Goal: Task Accomplishment & Management: Manage account settings

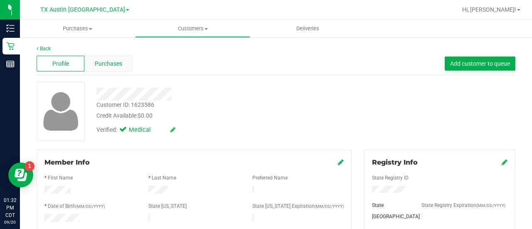
click at [107, 62] on span "Purchases" at bounding box center [108, 63] width 27 height 9
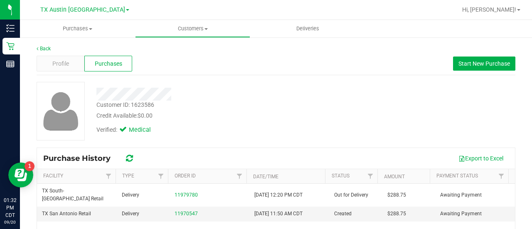
scroll to position [29, 0]
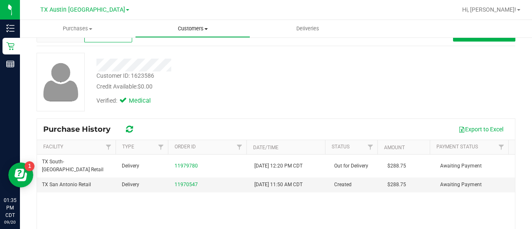
click at [185, 35] on uib-tab-heading "Customers All customers Add a new customer All physicians" at bounding box center [193, 28] width 114 height 17
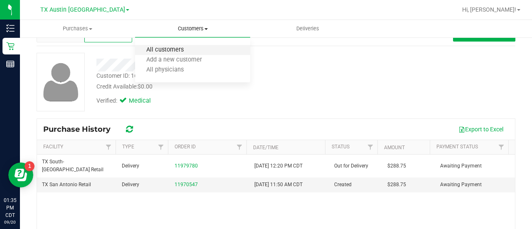
click at [176, 47] on span "All customers" at bounding box center [165, 50] width 60 height 7
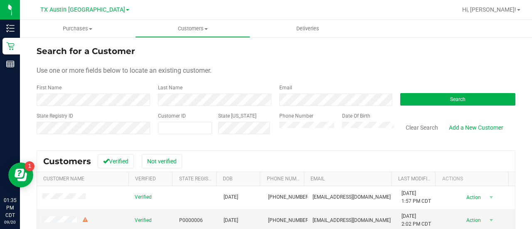
click at [307, 112] on form "Search for a Customer Use one or more fields below to locate an existing custom…" at bounding box center [276, 93] width 479 height 97
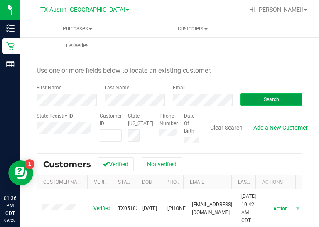
click at [257, 100] on button "Search" at bounding box center [272, 99] width 62 height 12
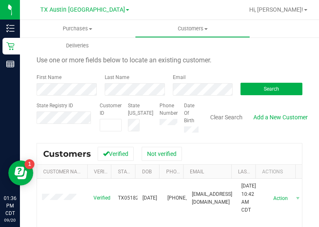
scroll to position [9, 0]
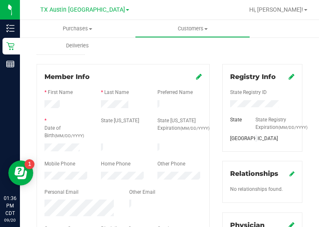
scroll to position [89, 0]
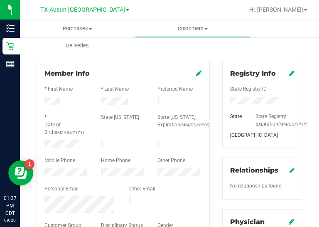
click at [116, 140] on div at bounding box center [123, 145] width 57 height 10
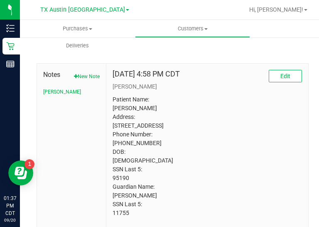
scroll to position [462, 0]
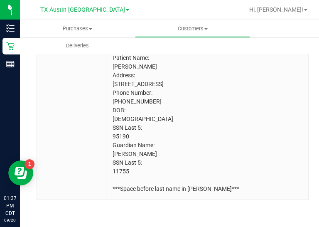
click at [124, 173] on p "Patient Name: Dean Alexander Welwood Address: 15505 Earlport Circle Dallas, TX,…" at bounding box center [208, 124] width 190 height 140
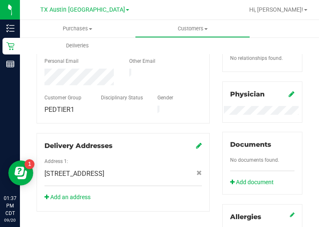
scroll to position [0, 0]
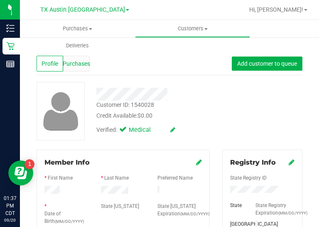
click at [83, 65] on span "Purchases" at bounding box center [76, 63] width 27 height 9
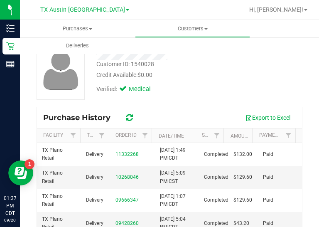
scroll to position [41, 0]
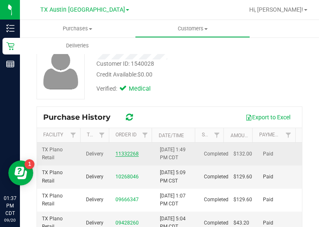
click at [132, 156] on link "11332268" at bounding box center [127, 154] width 23 height 6
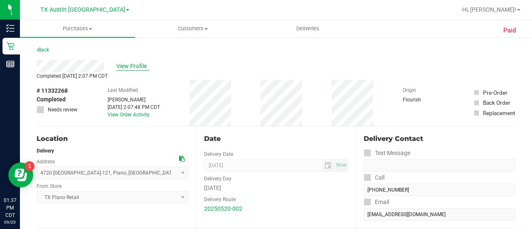
click at [136, 64] on span "View Profile" at bounding box center [132, 66] width 33 height 9
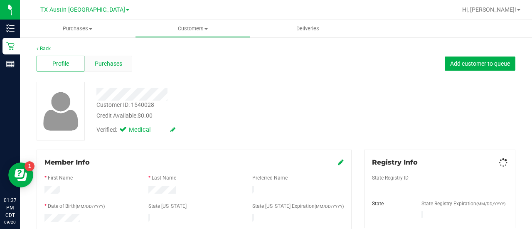
click at [111, 56] on div "Purchases" at bounding box center [108, 64] width 48 height 16
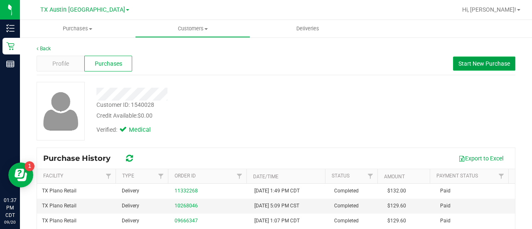
click at [465, 63] on span "Start New Purchase" at bounding box center [485, 63] width 52 height 7
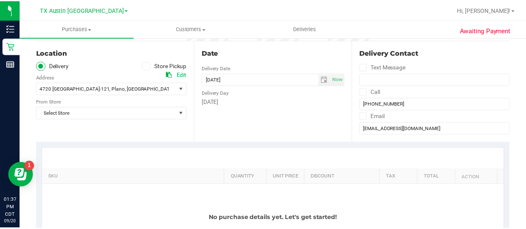
scroll to position [77, 0]
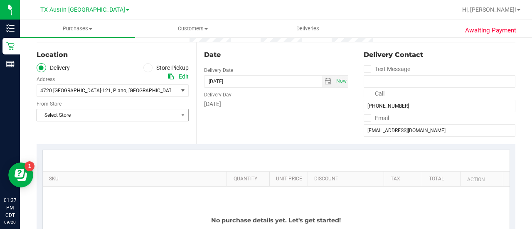
click at [121, 110] on span "Select Store" at bounding box center [107, 115] width 141 height 12
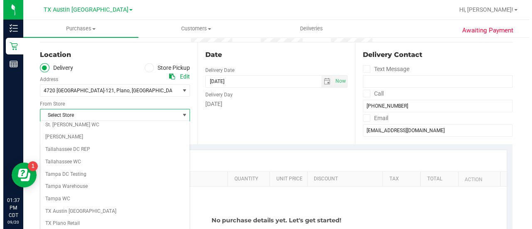
scroll to position [588, 0]
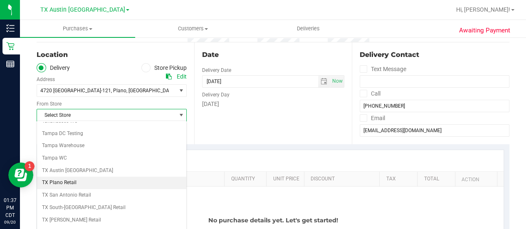
click at [66, 177] on li "TX Plano Retail" at bounding box center [111, 183] width 149 height 12
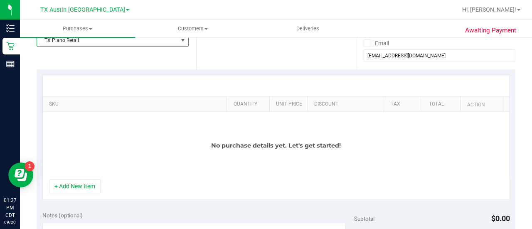
scroll to position [169, 0]
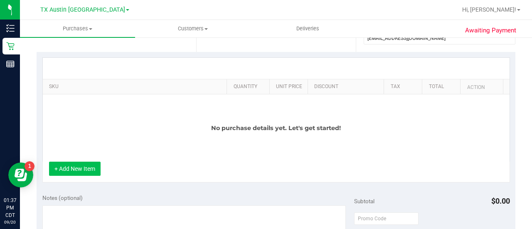
click at [84, 171] on button "+ Add New Item" at bounding box center [75, 169] width 52 height 14
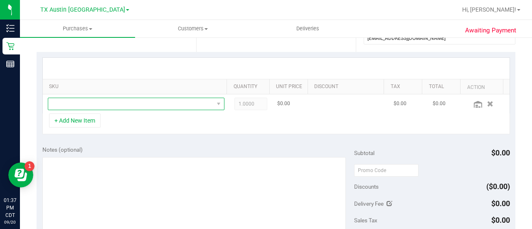
click at [159, 105] on span "NO DATA FOUND" at bounding box center [131, 104] width 166 height 12
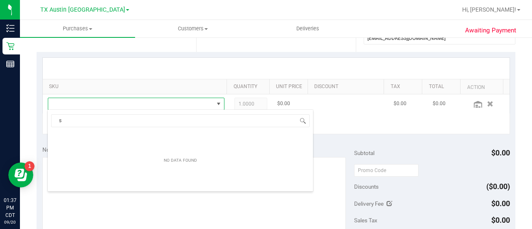
scroll to position [12, 168]
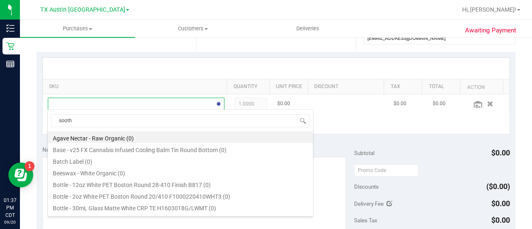
type input "soothe"
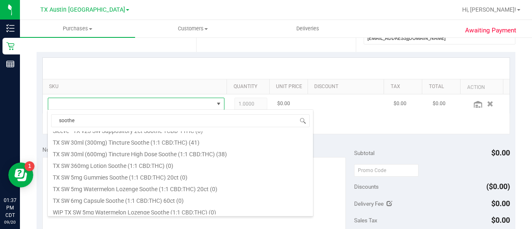
scroll to position [278, 0]
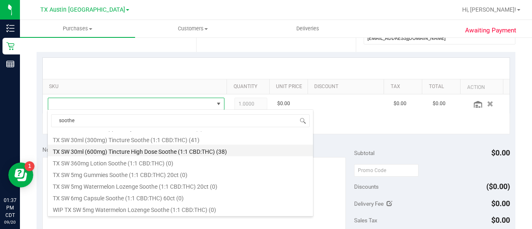
click at [216, 150] on li "TX SW 30ml (600mg) Tincture High Dose Soothe (1:1 CBD:THC) (38)" at bounding box center [180, 151] width 265 height 12
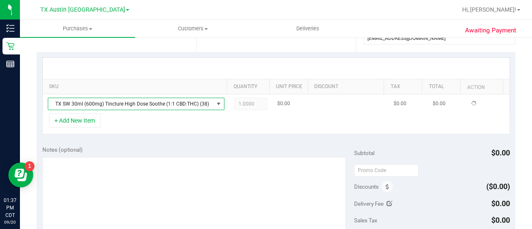
click at [250, 106] on span "1.0000 1" at bounding box center [251, 104] width 33 height 12
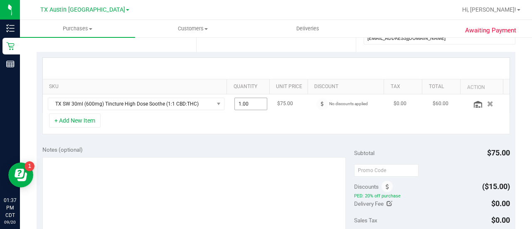
click at [244, 104] on input "1.00" at bounding box center [251, 104] width 32 height 12
type input "3"
click at [251, 129] on div "+ Add New Item" at bounding box center [276, 124] width 468 height 21
type input "3.00"
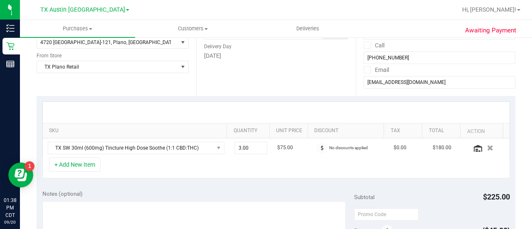
scroll to position [146, 0]
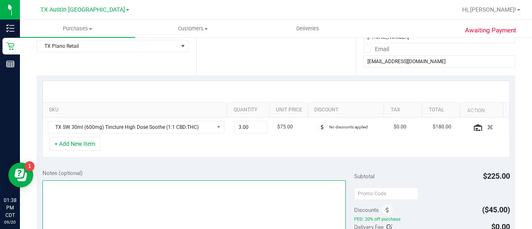
click at [141, 189] on textarea at bounding box center [194, 221] width 304 height 80
click at [162, 184] on textarea at bounding box center [194, 221] width 304 height 80
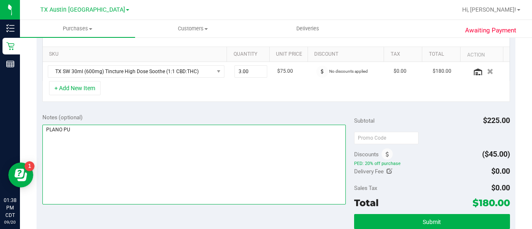
scroll to position [203, 0]
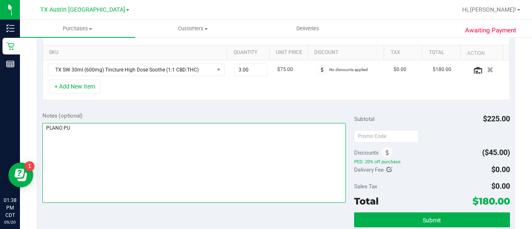
click at [117, 194] on textarea at bounding box center [194, 163] width 304 height 80
click at [260, 159] on textarea at bounding box center [194, 163] width 304 height 80
type textarea "PLANO PU 9/21 CCLM9/20"
click at [156, 146] on textarea at bounding box center [194, 163] width 304 height 80
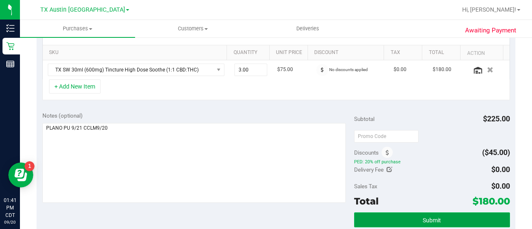
click at [370, 215] on button "Submit" at bounding box center [432, 220] width 156 height 15
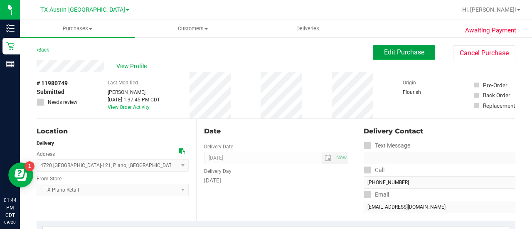
click at [394, 55] on span "Edit Purchase" at bounding box center [404, 52] width 40 height 8
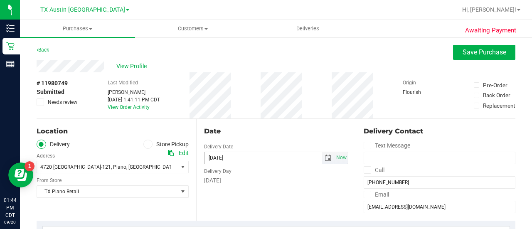
click at [325, 160] on span "select" at bounding box center [328, 158] width 7 height 7
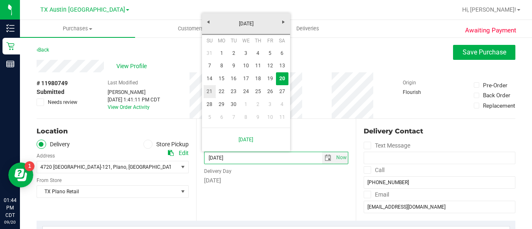
click at [210, 93] on link "21" at bounding box center [210, 91] width 12 height 13
type input "09/21/2025"
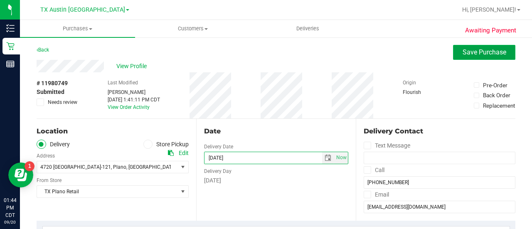
click at [466, 57] on button "Save Purchase" at bounding box center [484, 52] width 62 height 15
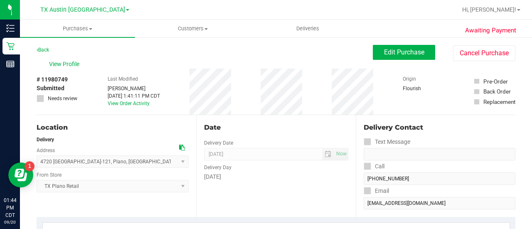
drag, startPoint x: 530, startPoint y: 65, endPoint x: 532, endPoint y: 114, distance: 49.1
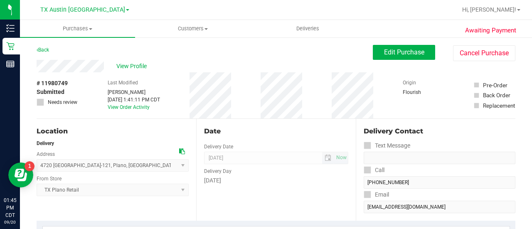
click at [270, 158] on span "09/21/2025 Now" at bounding box center [276, 158] width 144 height 12
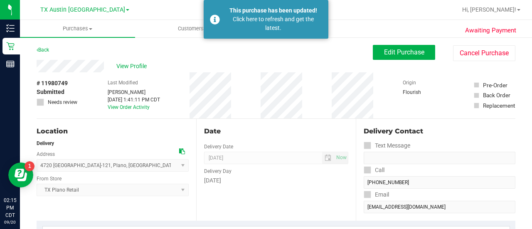
click at [131, 60] on div "View Profile" at bounding box center [205, 66] width 336 height 12
click at [131, 67] on span "View Profile" at bounding box center [132, 66] width 33 height 9
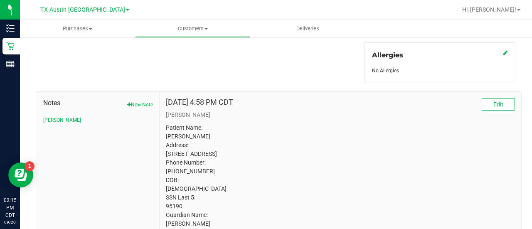
scroll to position [434, 0]
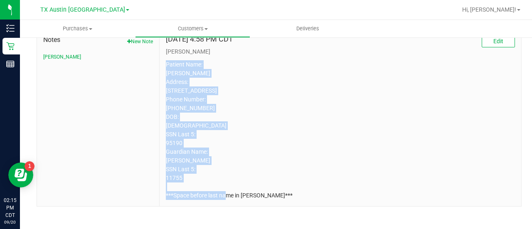
drag, startPoint x: 164, startPoint y: 62, endPoint x: 191, endPoint y: 186, distance: 127.3
click at [191, 186] on div "Jun 21, 2024 4:58 PM CDT Edit CURT Patient Name: Dean Alexander Welwood Address…" at bounding box center [341, 118] width 362 height 178
copy p "Patient Name: Dean Alexander Welwood Address: 15505 Earlport Circle Dallas, TX,…"
click at [187, 27] on span "Customers" at bounding box center [193, 28] width 114 height 7
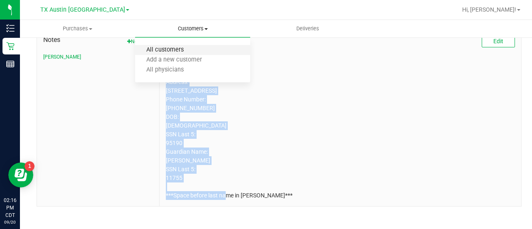
click at [182, 49] on span "All customers" at bounding box center [165, 50] width 60 height 7
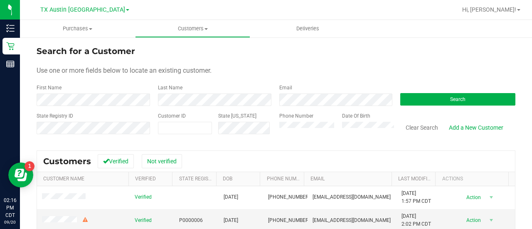
click at [295, 92] on div "Email" at bounding box center [333, 95] width 121 height 22
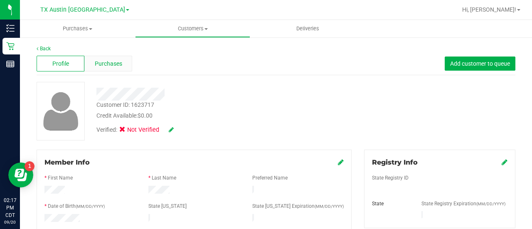
click at [116, 61] on span "Purchases" at bounding box center [108, 63] width 27 height 9
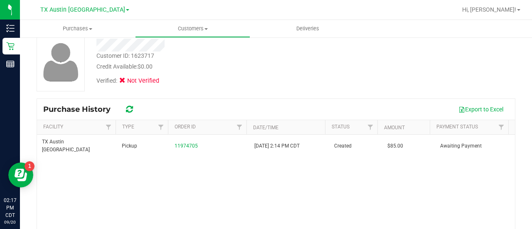
scroll to position [50, 0]
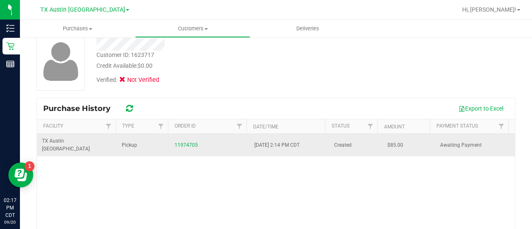
click at [144, 141] on td "Pickup" at bounding box center [143, 145] width 53 height 22
click at [127, 141] on span "Pickup" at bounding box center [129, 145] width 15 height 8
click at [129, 143] on span "Pickup" at bounding box center [129, 145] width 15 height 8
click at [185, 142] on link "11974705" at bounding box center [186, 145] width 23 height 6
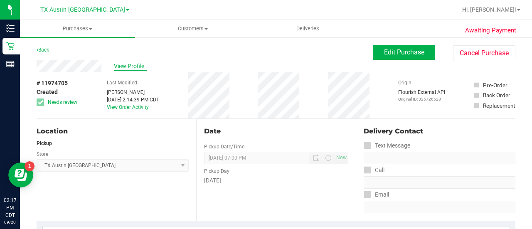
click at [130, 65] on span "View Profile" at bounding box center [130, 66] width 33 height 9
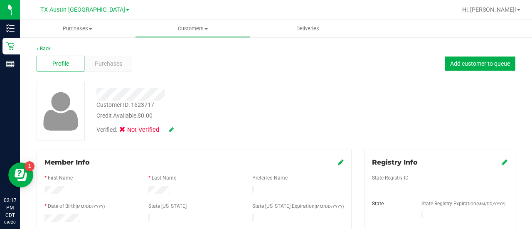
click at [264, 114] on div "Credit Available: $0.00" at bounding box center [212, 115] width 233 height 9
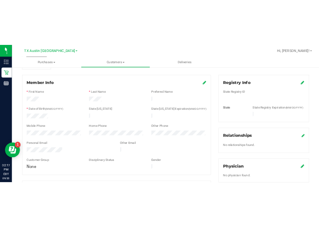
scroll to position [94, 0]
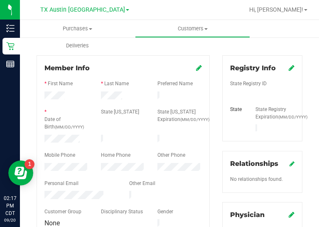
click at [61, 145] on div at bounding box center [124, 148] width 158 height 7
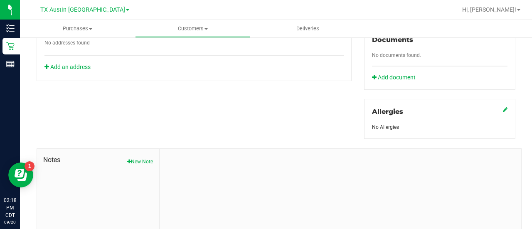
scroll to position [311, 0]
click at [148, 159] on button "New Note" at bounding box center [140, 162] width 26 height 7
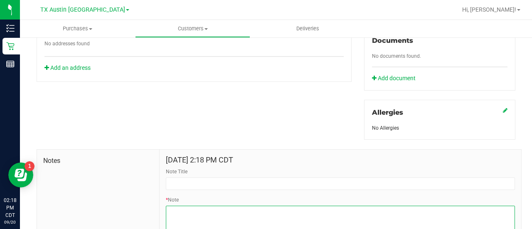
click at [231, 206] on textarea "* Note" at bounding box center [340, 222] width 349 height 33
paste textarea "Marvin Douma 03/10/1960 (214) 455-2958 3508 Emerald Cove Dr Flower Mound, TX 75…"
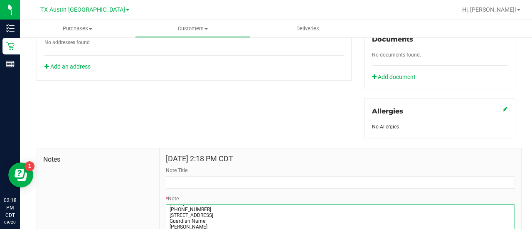
scroll to position [365, 0]
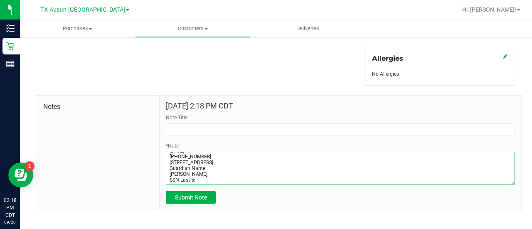
type textarea "Marvin Douma 03/10/1960 (214) 455-2958 3508 Emerald Cove Dr Flower Mound, TX 75…"
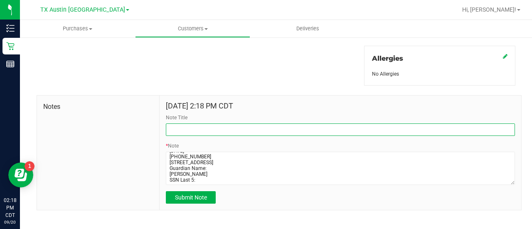
click at [265, 124] on input "Note Title" at bounding box center [340, 130] width 349 height 12
type input "CURT."
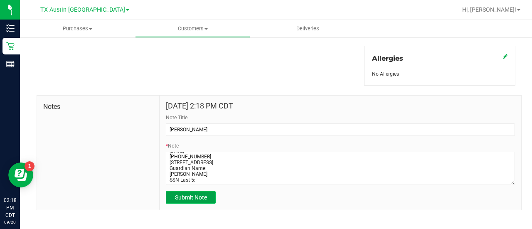
click at [197, 194] on span "Submit Note" at bounding box center [191, 197] width 32 height 7
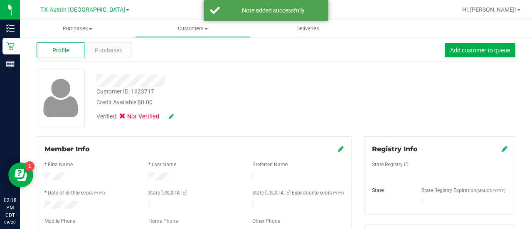
scroll to position [13, 0]
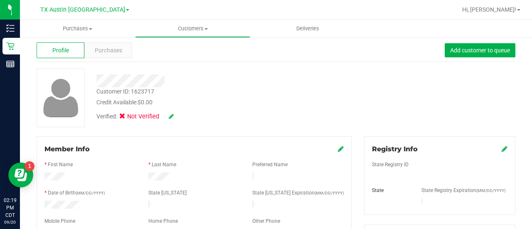
click at [251, 102] on div "Credit Available: $0.00" at bounding box center [212, 102] width 233 height 9
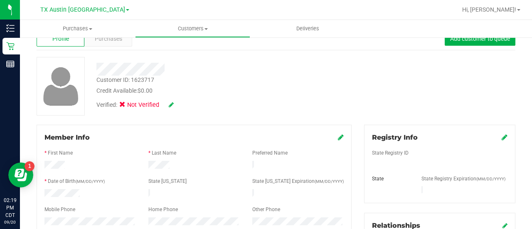
scroll to position [0, 0]
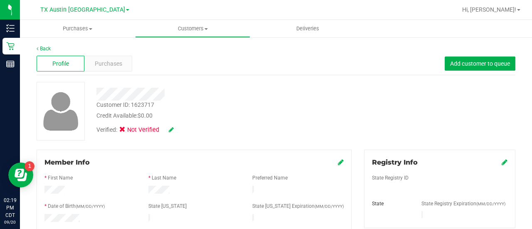
click at [74, 60] on div "Profile" at bounding box center [61, 64] width 48 height 16
click at [112, 62] on span "Purchases" at bounding box center [108, 63] width 27 height 9
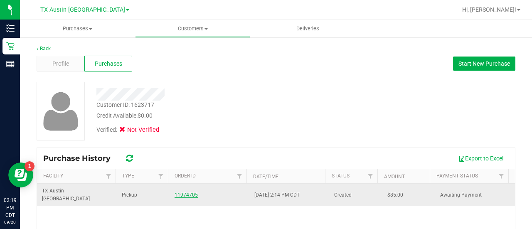
click at [176, 192] on link "11974705" at bounding box center [186, 195] width 23 height 6
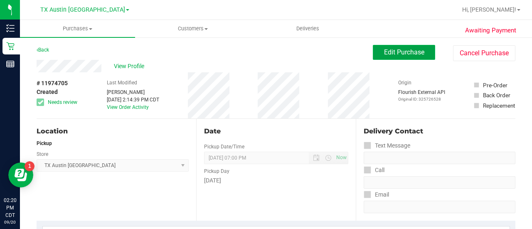
click at [414, 49] on span "Edit Purchase" at bounding box center [404, 52] width 40 height 8
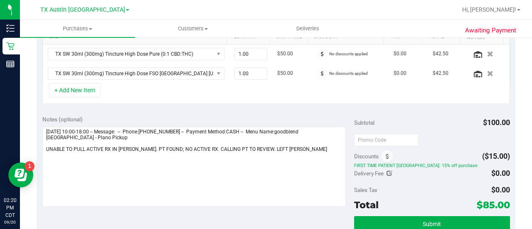
scroll to position [237, 0]
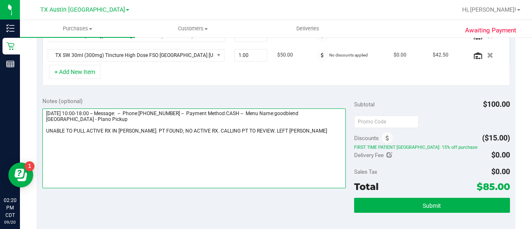
click at [307, 134] on textarea at bounding box center [194, 149] width 304 height 80
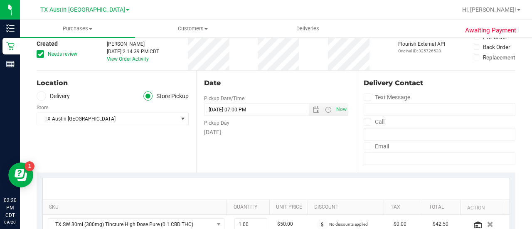
scroll to position [0, 0]
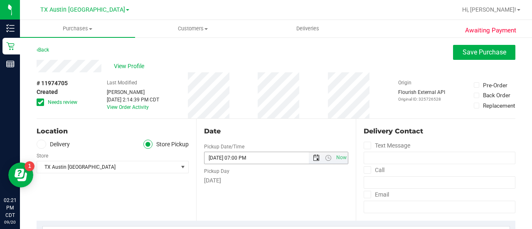
click at [313, 159] on span "Open the date view" at bounding box center [316, 158] width 7 height 7
type textarea "Saturday 09/20/2025 10:00-18:00 -- Message: -- Phone:2144552958 -- Payment Meth…"
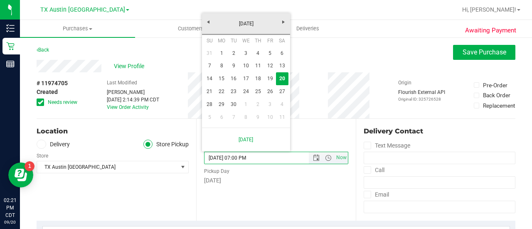
click at [210, 87] on link "21" at bounding box center [210, 91] width 12 height 13
type input "09/21/2025 07:00 PM"
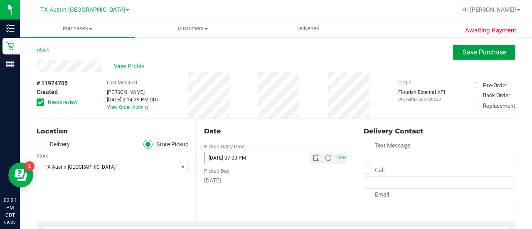
click at [475, 52] on span "Save Purchase" at bounding box center [485, 52] width 44 height 8
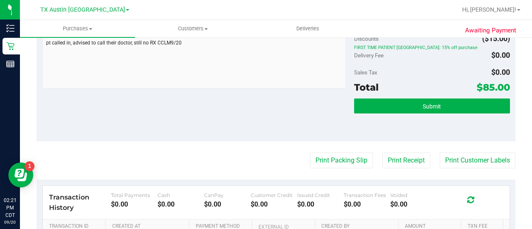
click at [289, 191] on div "Transaction History Total Payments $0.00 Cash $0.00 CanPay $0.00 Customer Credi…" at bounding box center [276, 203] width 467 height 34
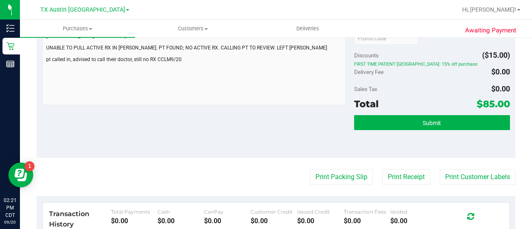
click at [291, 209] on div "Customer Credit" at bounding box center [274, 212] width 47 height 6
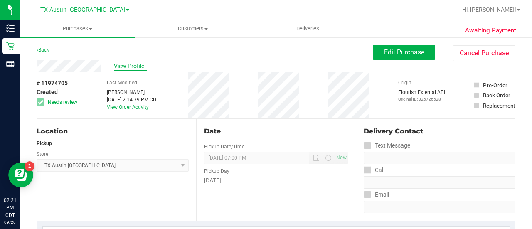
click at [132, 64] on span "View Profile" at bounding box center [130, 66] width 33 height 9
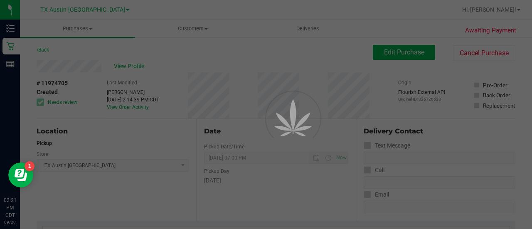
drag, startPoint x: 532, startPoint y: 62, endPoint x: 532, endPoint y: 107, distance: 45.3
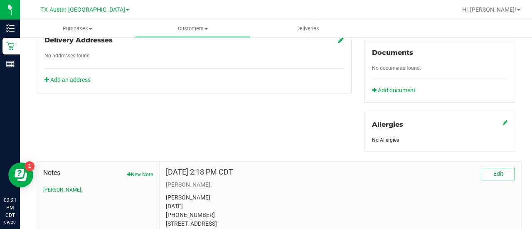
scroll to position [361, 0]
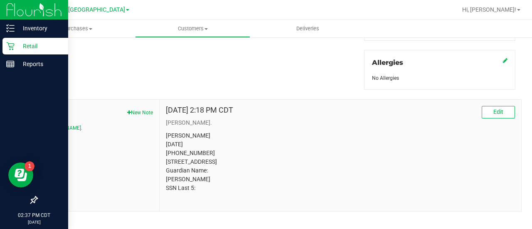
drag, startPoint x: 3, startPoint y: 49, endPoint x: 12, endPoint y: 41, distance: 12.6
click at [3, 49] on div "Retail" at bounding box center [35, 46] width 66 height 17
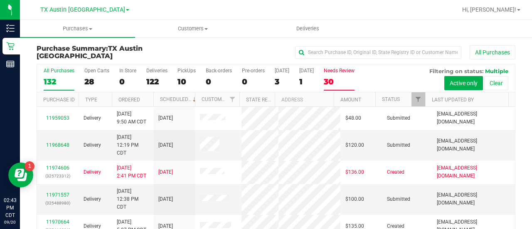
click at [341, 77] on div "30" at bounding box center [339, 82] width 31 height 10
click at [0, 0] on input "Needs Review 30" at bounding box center [0, 0] width 0 height 0
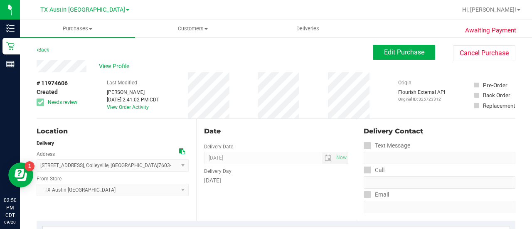
click at [75, 74] on div "# 11974606 Created Needs review" at bounding box center [58, 95] width 42 height 46
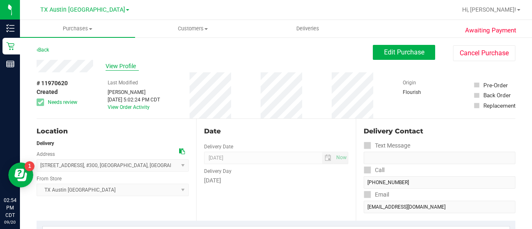
click at [116, 62] on span "View Profile" at bounding box center [122, 66] width 33 height 9
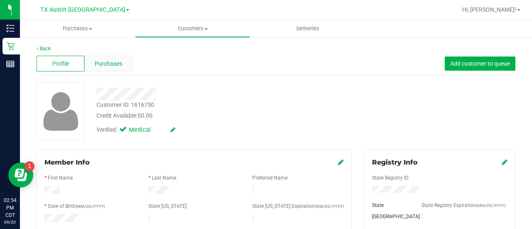
click at [116, 64] on span "Purchases" at bounding box center [108, 63] width 27 height 9
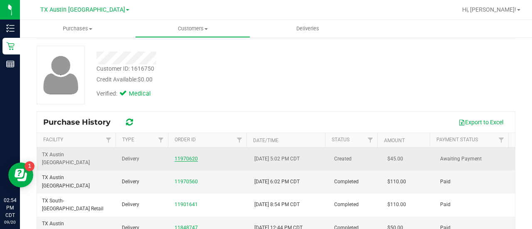
scroll to position [40, 0]
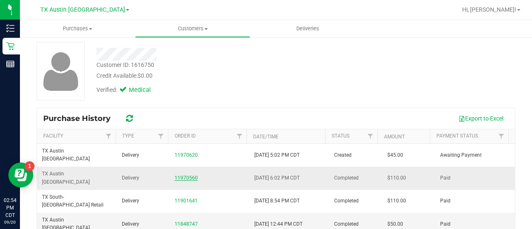
click at [181, 175] on link "11970560" at bounding box center [186, 178] width 23 height 6
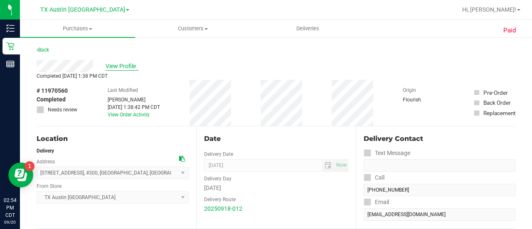
click at [108, 64] on span "View Profile" at bounding box center [122, 66] width 33 height 9
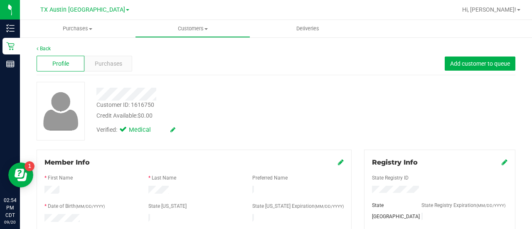
click at [108, 64] on span "Purchases" at bounding box center [108, 63] width 27 height 9
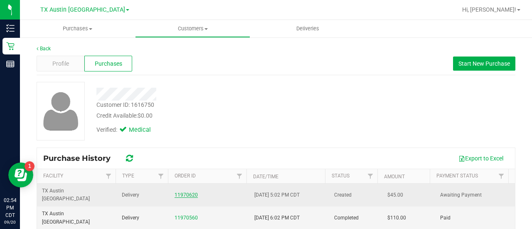
click at [179, 192] on link "11970620" at bounding box center [186, 195] width 23 height 6
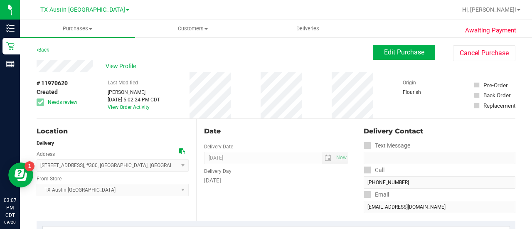
click at [137, 132] on div "Location" at bounding box center [113, 131] width 152 height 10
click at [116, 70] on span "View Profile" at bounding box center [122, 66] width 33 height 9
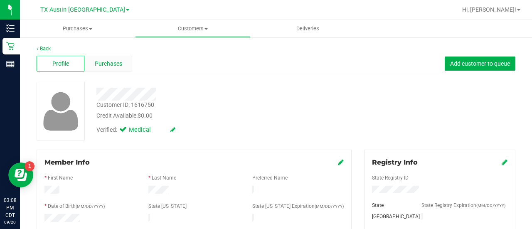
click at [95, 60] on span "Purchases" at bounding box center [108, 63] width 27 height 9
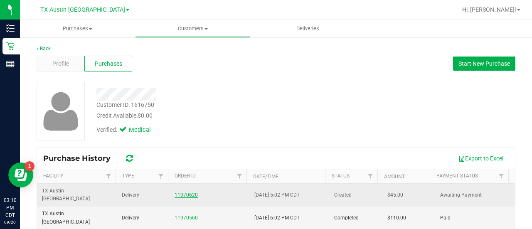
click at [179, 192] on link "11970620" at bounding box center [186, 195] width 23 height 6
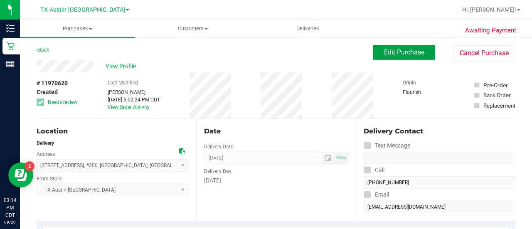
click at [408, 46] on button "Edit Purchase" at bounding box center [404, 52] width 62 height 15
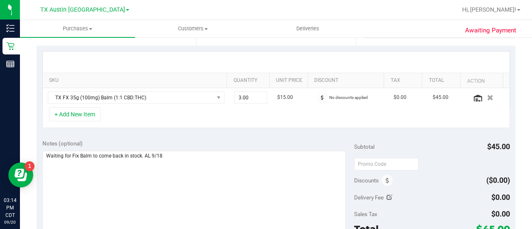
scroll to position [179, 0]
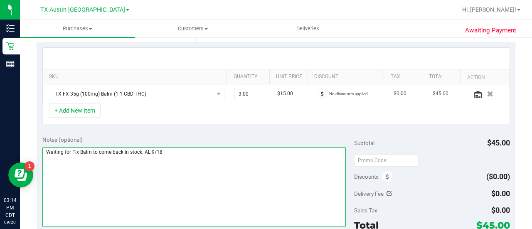
click at [266, 164] on textarea at bounding box center [194, 187] width 304 height 80
click at [206, 177] on textarea at bounding box center [194, 187] width 304 height 80
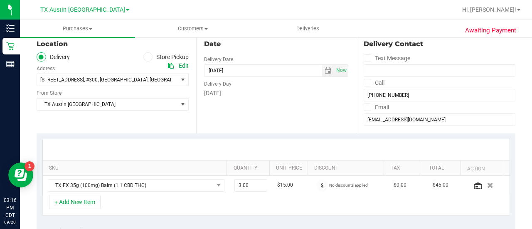
scroll to position [0, 0]
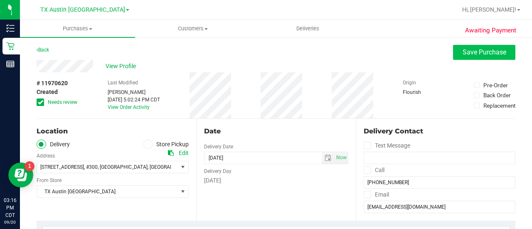
type textarea "Waiting for Fix Balm to come back in stock. AL 9/18 balm restocked 9/19, contac…"
click at [470, 48] on button "Save Purchase" at bounding box center [484, 52] width 62 height 15
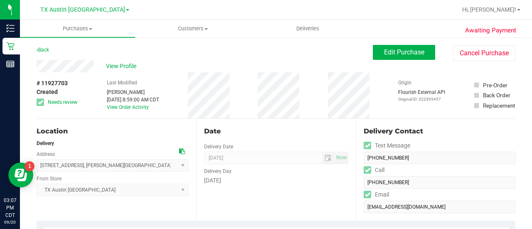
drag, startPoint x: 532, startPoint y: 45, endPoint x: 532, endPoint y: 83, distance: 37.8
click at [532, 83] on div "Purchases Summary of purchases Fulfillment All purchases Customers All customer…" at bounding box center [276, 124] width 512 height 209
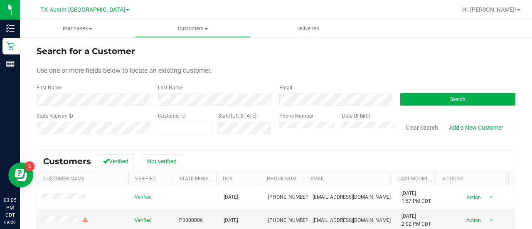
drag, startPoint x: 265, startPoint y: 108, endPoint x: 272, endPoint y: 107, distance: 7.5
click at [265, 108] on form "Search for a Customer Use one or more fields below to locate an existing custom…" at bounding box center [276, 93] width 479 height 97
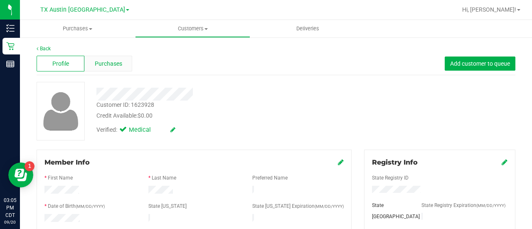
click at [116, 64] on span "Purchases" at bounding box center [108, 63] width 27 height 9
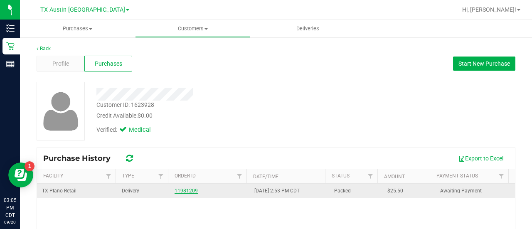
click at [181, 190] on link "11981209" at bounding box center [186, 191] width 23 height 6
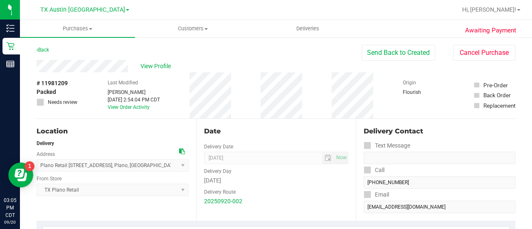
click at [156, 58] on div "Back Send Back to Created Cancel Purchase" at bounding box center [276, 52] width 479 height 15
click at [156, 69] on span "View Profile" at bounding box center [157, 66] width 33 height 9
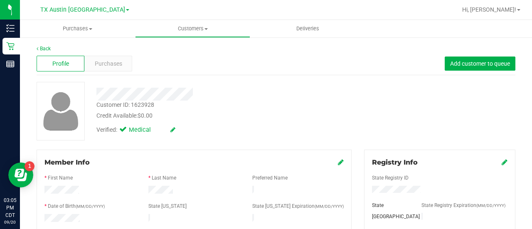
drag, startPoint x: 528, startPoint y: 25, endPoint x: 527, endPoint y: 30, distance: 4.3
click at [527, 28] on ul "Purchases Summary of purchases Fulfillment All purchases Customers All customer…" at bounding box center [286, 29] width 532 height 18
